Goal: Task Accomplishment & Management: Use online tool/utility

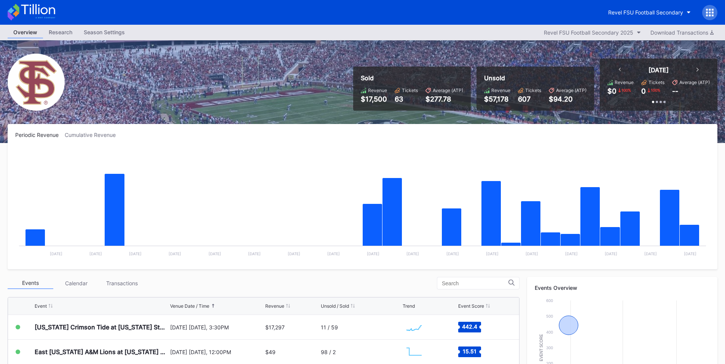
click at [705, 14] on div at bounding box center [709, 12] width 15 height 15
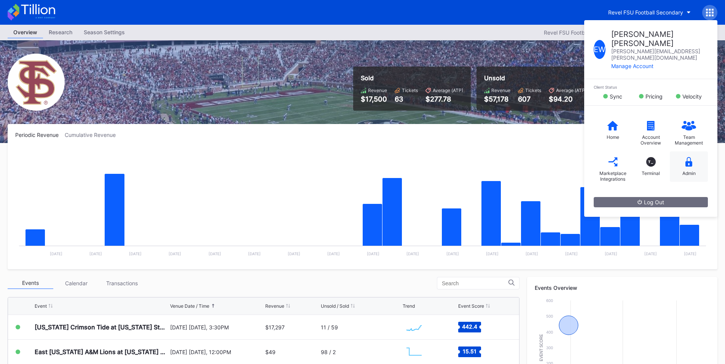
click at [693, 152] on div "Admin" at bounding box center [689, 167] width 38 height 30
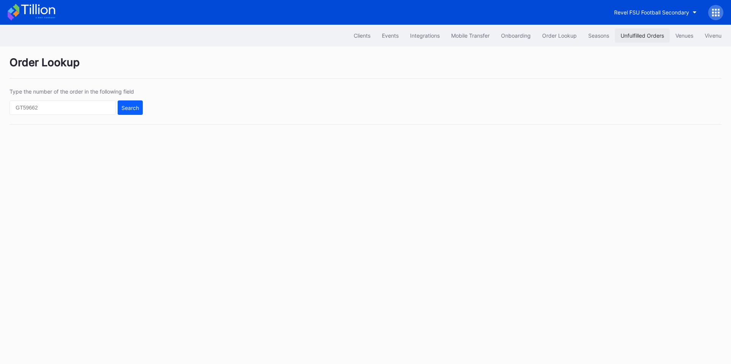
click at [638, 33] on div "Unfulfilled Orders" at bounding box center [642, 35] width 43 height 6
